Goal: Task Accomplishment & Management: Manage account settings

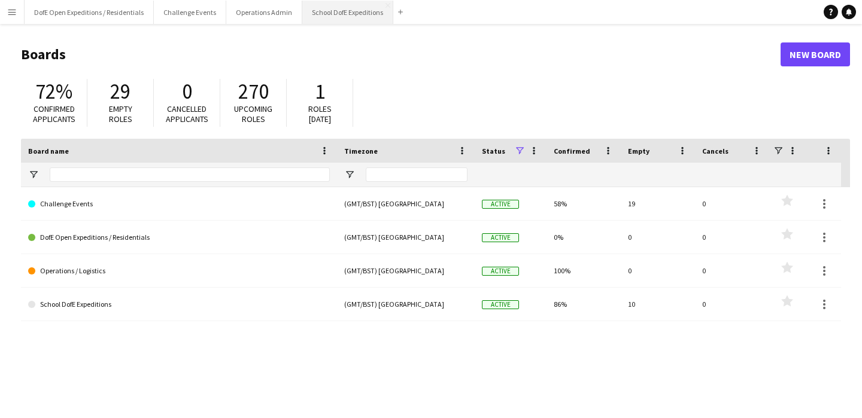
click at [326, 11] on button "School DofE Expeditions Close" at bounding box center [347, 12] width 91 height 23
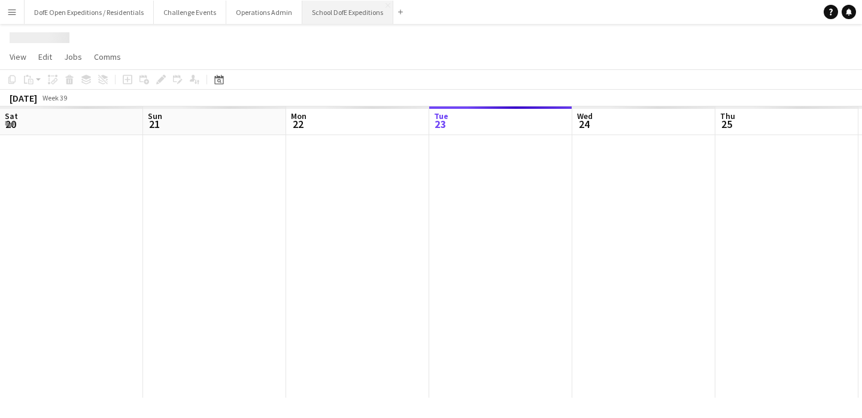
scroll to position [0, 286]
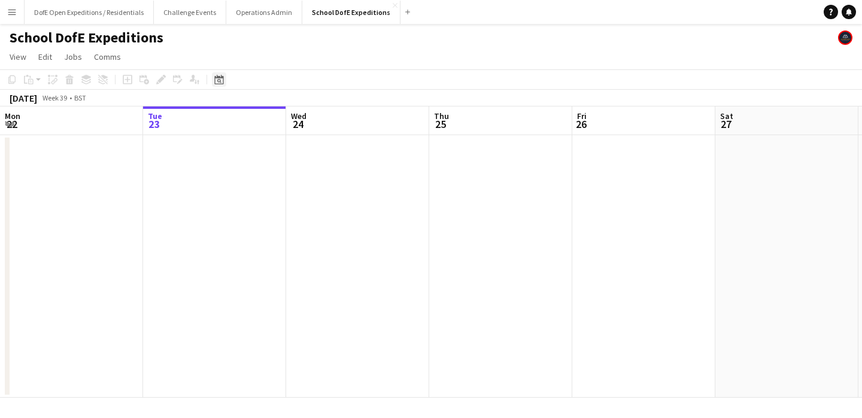
click at [219, 79] on icon "Date picker" at bounding box center [219, 80] width 10 height 10
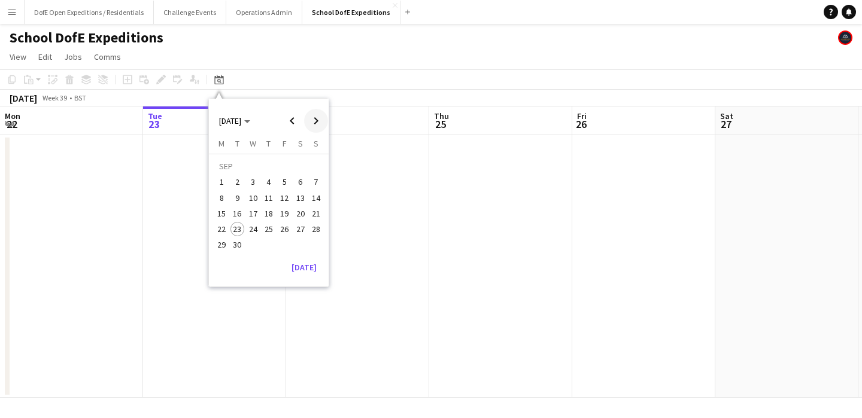
click at [315, 120] on span "Next month" at bounding box center [316, 121] width 24 height 24
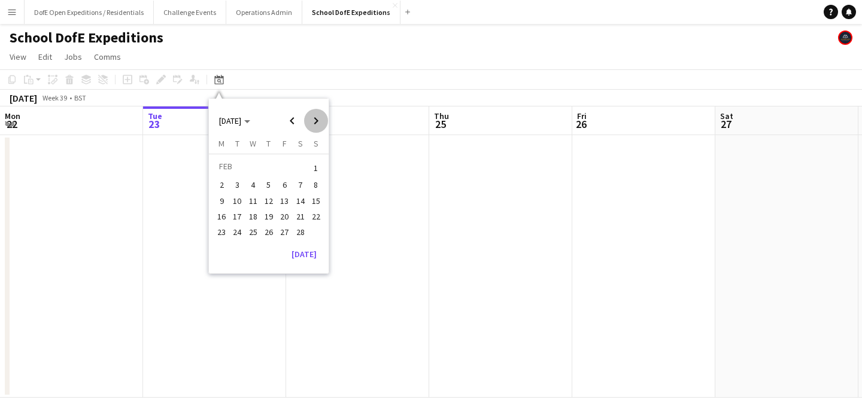
click at [315, 120] on span "Next month" at bounding box center [316, 121] width 24 height 24
click at [248, 184] on span "6" at bounding box center [253, 185] width 14 height 14
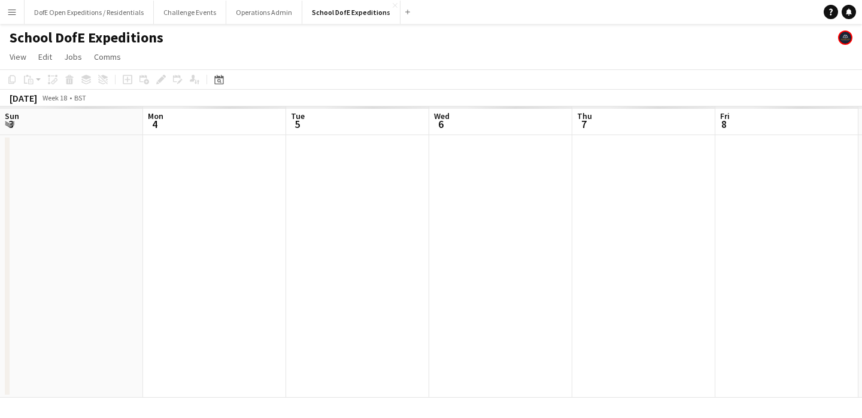
scroll to position [0, 412]
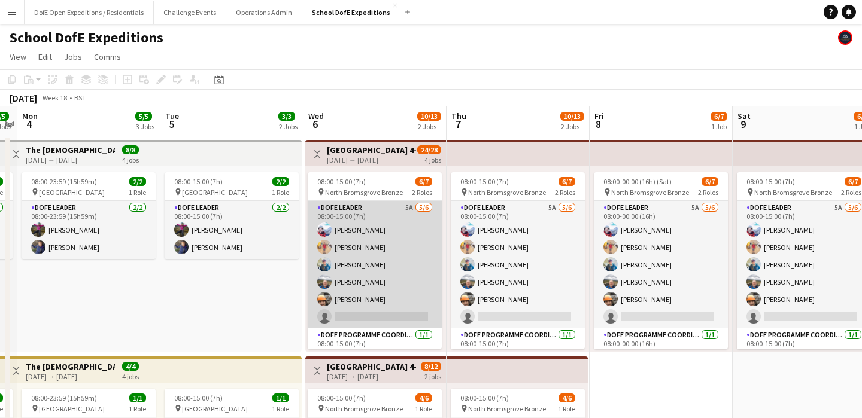
click at [358, 318] on app-card-role "DofE Leader 5A [DATE] 08:00-15:00 (7h) [PERSON_NAME] [PERSON_NAME] [PERSON_NAME…" at bounding box center [375, 264] width 134 height 127
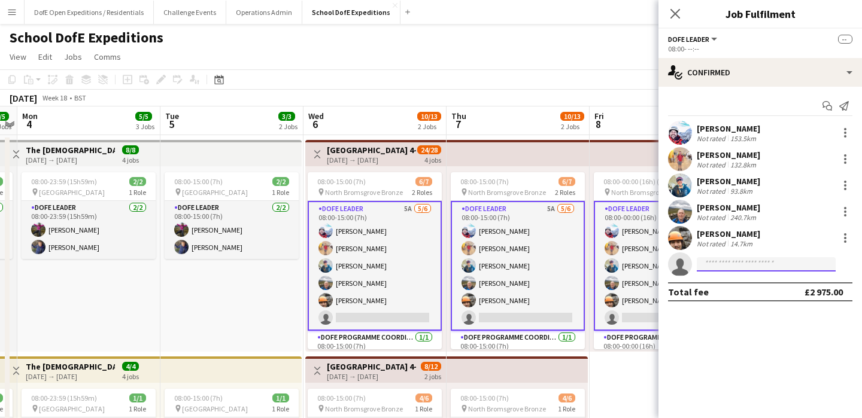
click at [767, 265] on input at bounding box center [766, 264] width 139 height 14
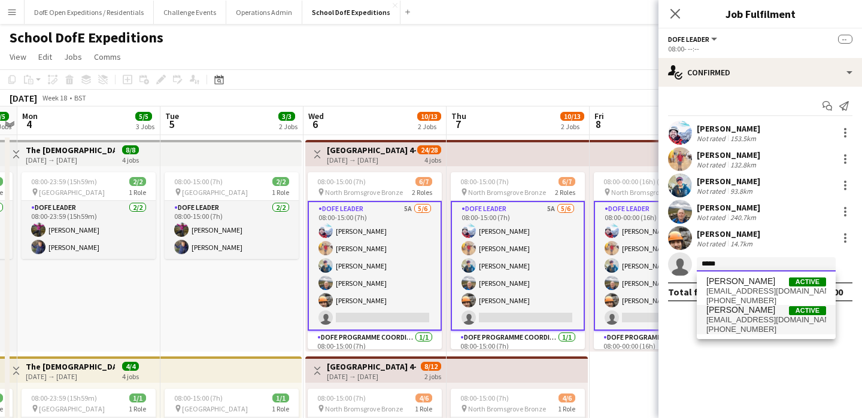
type input "*****"
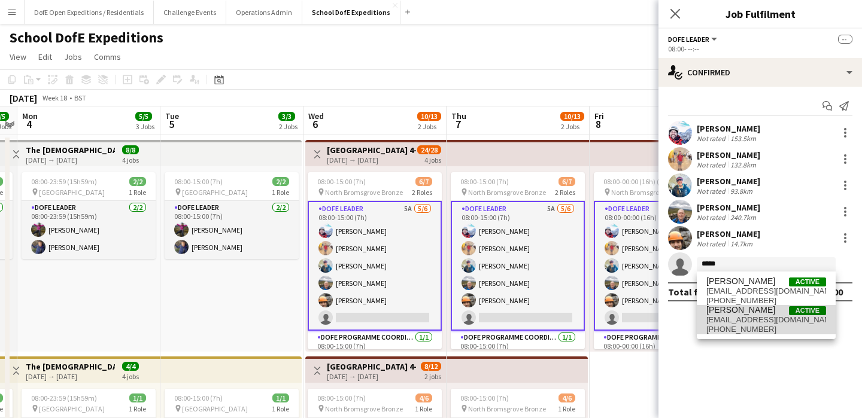
click at [753, 311] on span "[PERSON_NAME]" at bounding box center [740, 310] width 69 height 10
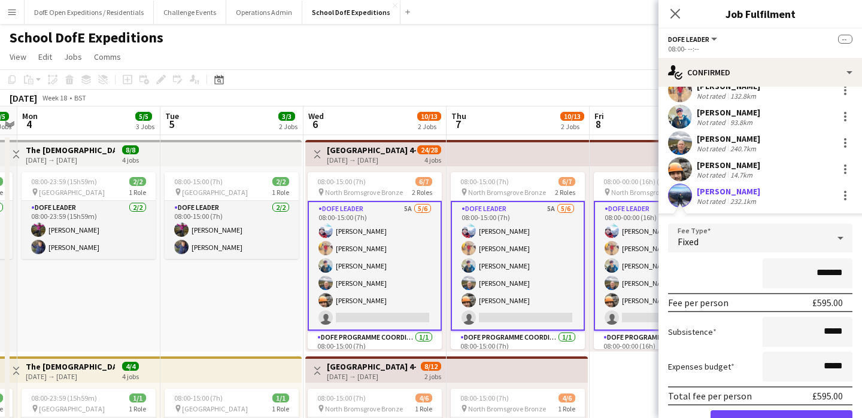
scroll to position [76, 0]
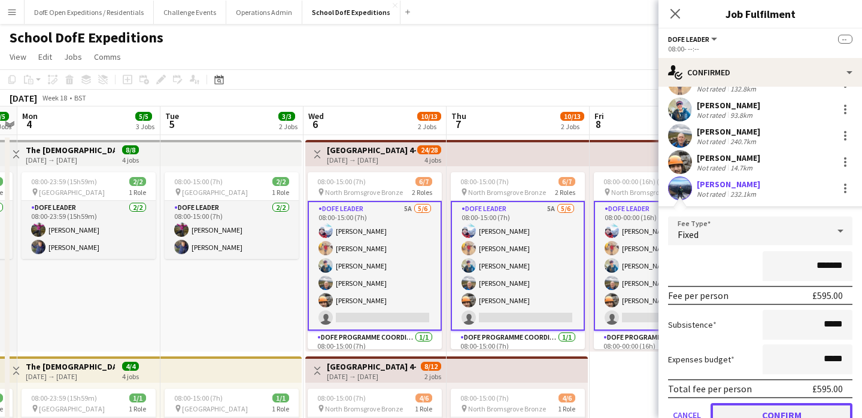
click at [780, 411] on button "Confirm" at bounding box center [781, 415] width 142 height 24
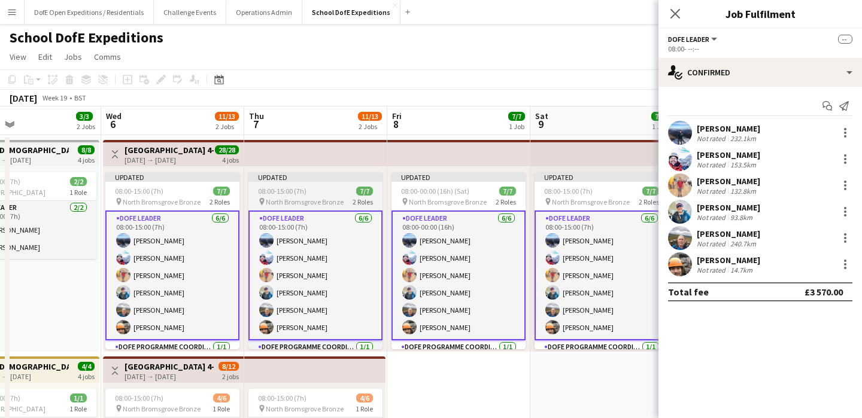
scroll to position [0, 345]
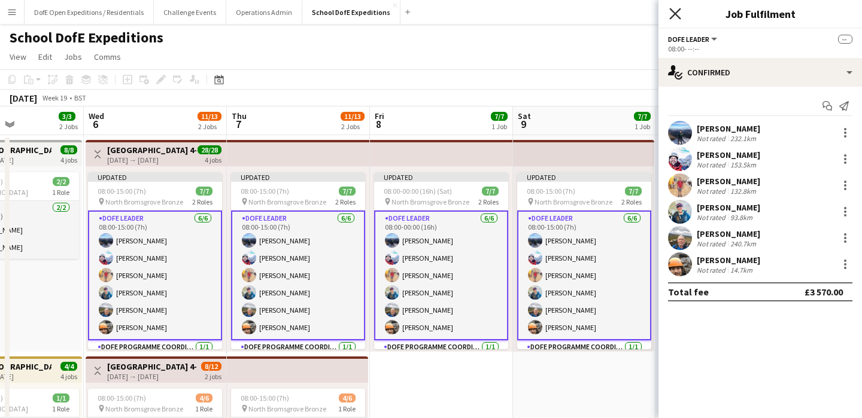
click at [673, 8] on icon "Close pop-in" at bounding box center [674, 13] width 11 height 11
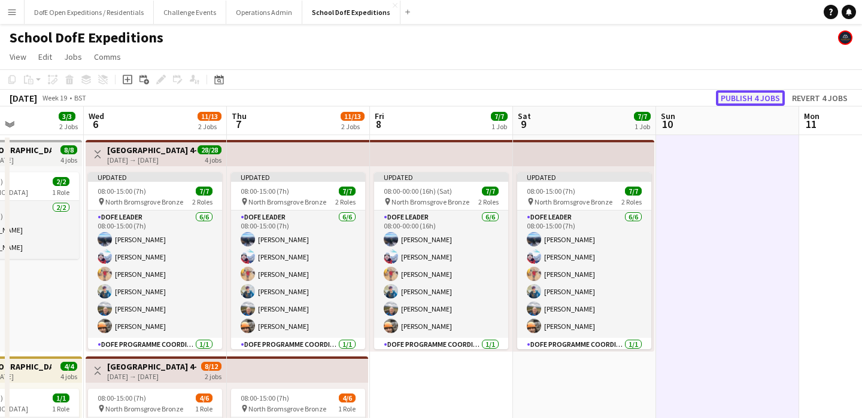
click at [733, 99] on button "Publish 4 jobs" at bounding box center [750, 98] width 69 height 16
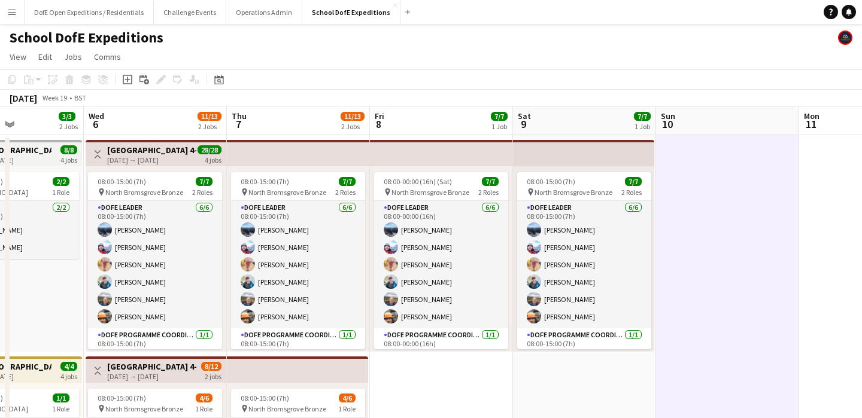
click at [13, 8] on app-icon "Menu" at bounding box center [12, 12] width 10 height 10
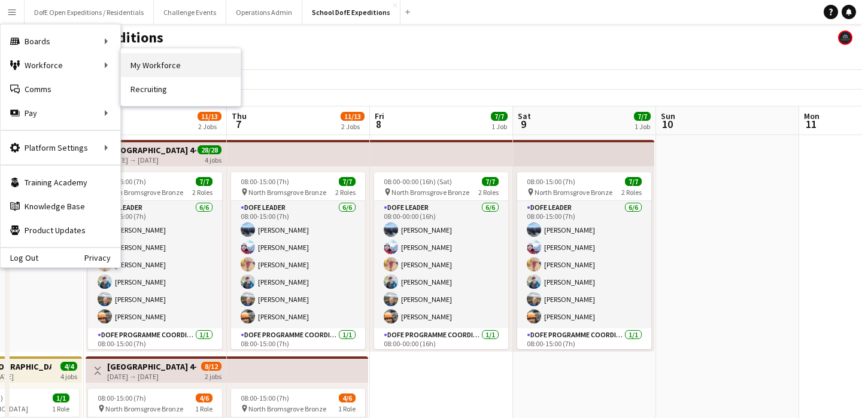
click at [141, 62] on link "My Workforce" at bounding box center [181, 65] width 120 height 24
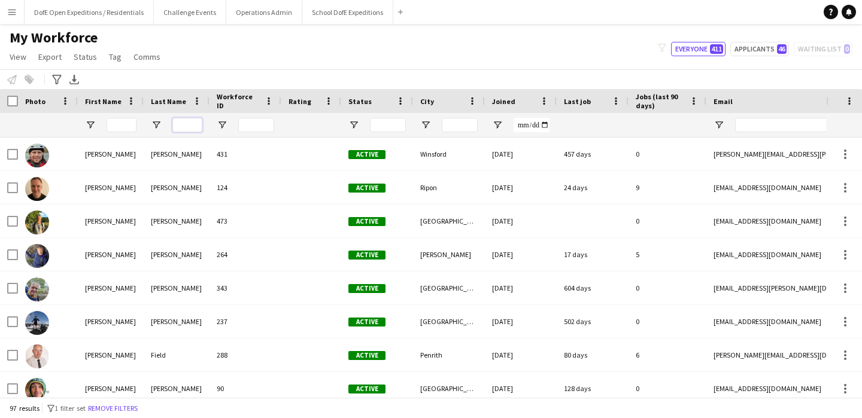
click at [190, 126] on input "Last Name Filter Input" at bounding box center [187, 125] width 30 height 14
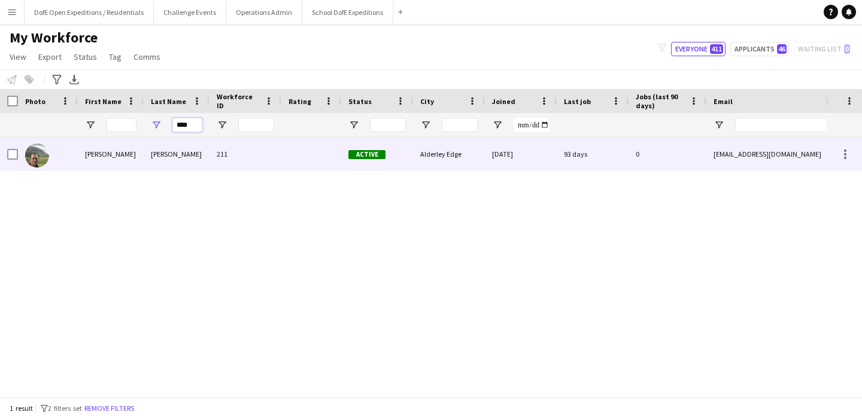
type input "****"
click at [159, 152] on div "[PERSON_NAME]" at bounding box center [177, 154] width 66 height 33
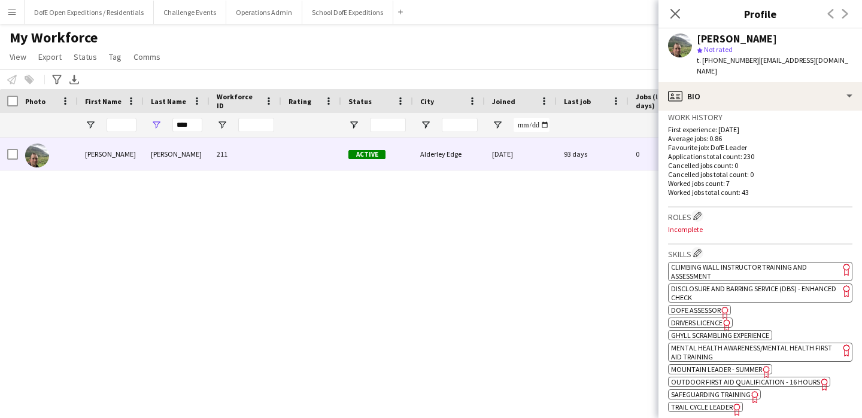
scroll to position [300, 0]
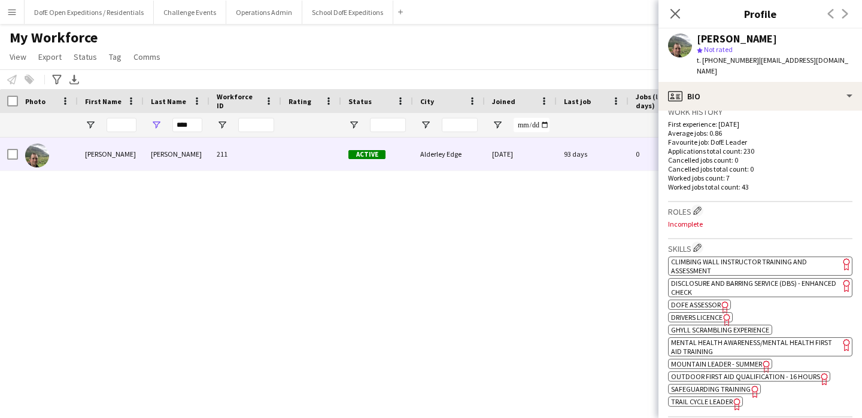
click at [686, 300] on span "DofE Assessor" at bounding box center [696, 304] width 50 height 9
